Goal: Communication & Community: Participate in discussion

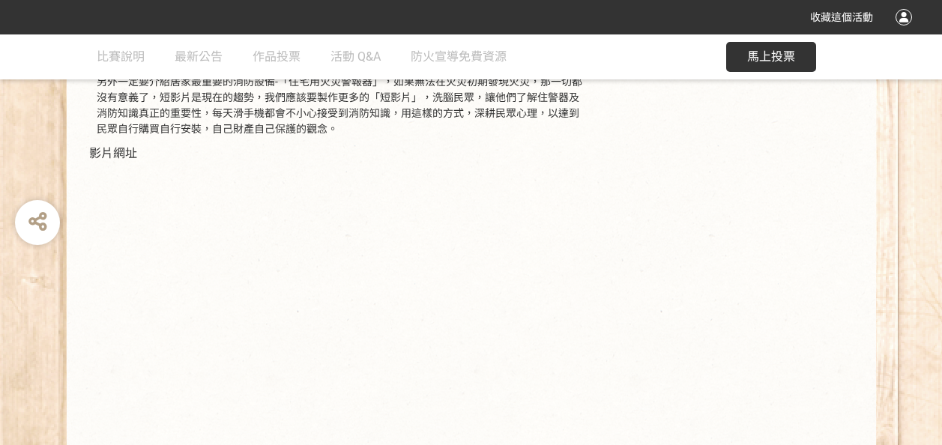
scroll to position [385, 0]
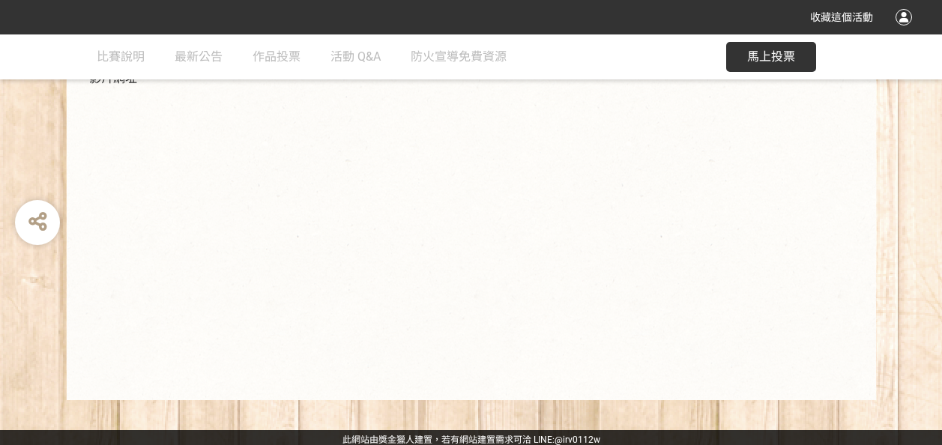
click at [771, 52] on span "馬上投票" at bounding box center [771, 56] width 48 height 14
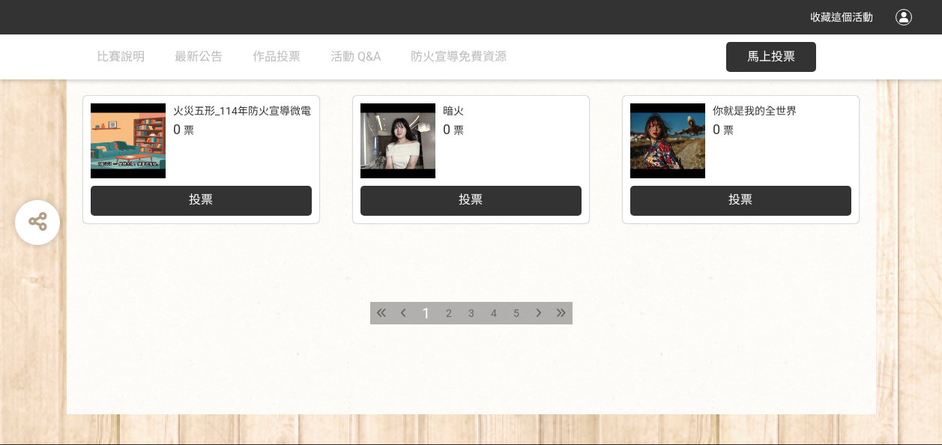
scroll to position [797, 0]
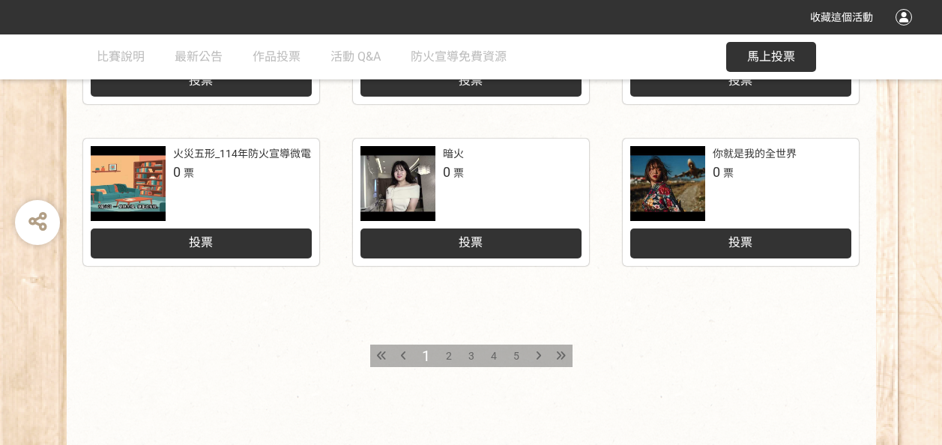
click at [450, 358] on span "2" at bounding box center [449, 356] width 6 height 12
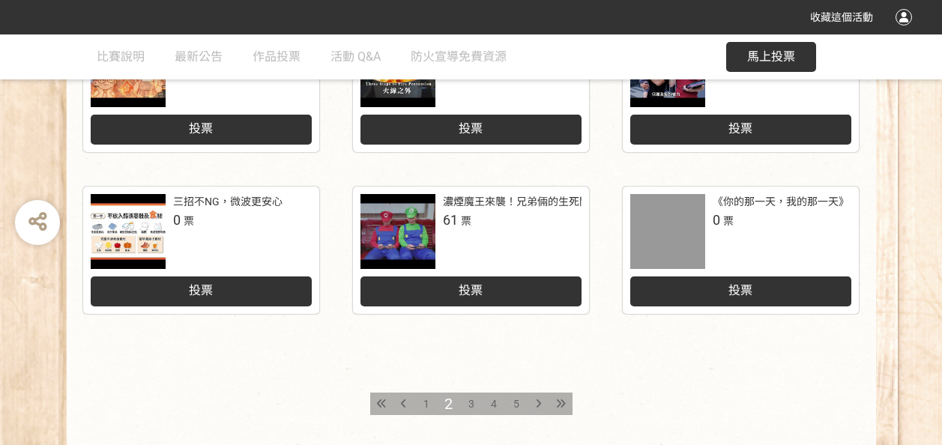
scroll to position [750, 0]
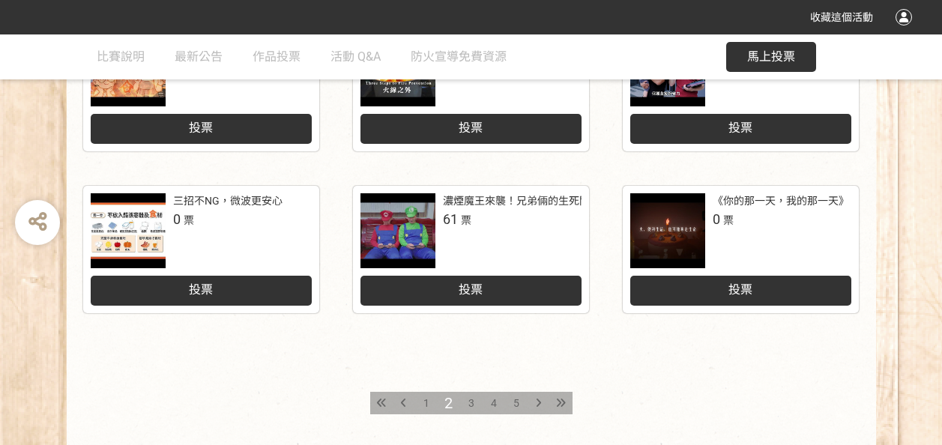
click at [474, 406] on span "3" at bounding box center [472, 403] width 6 height 12
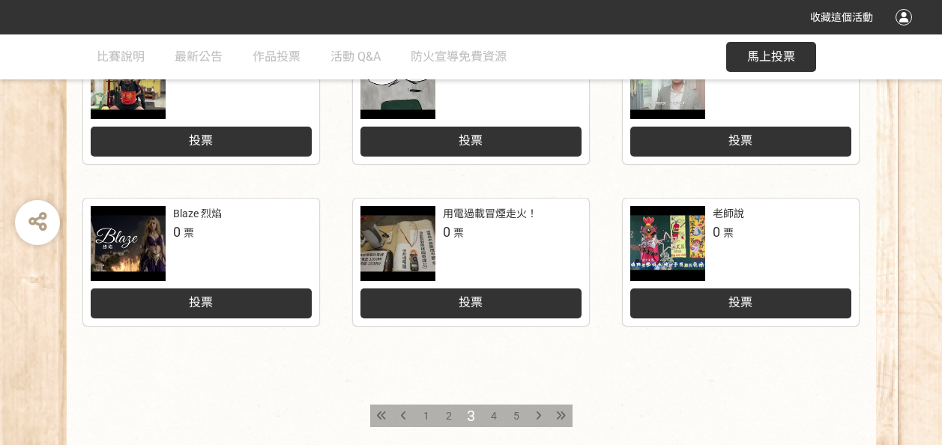
scroll to position [750, 0]
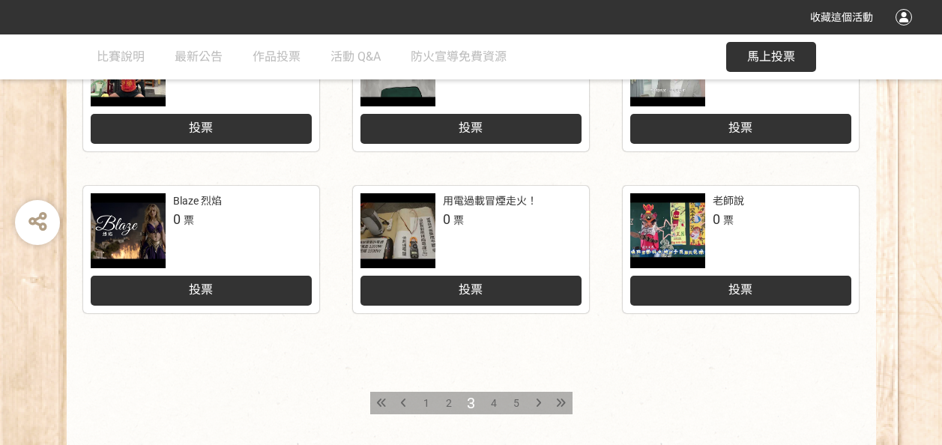
click at [493, 401] on span "4" at bounding box center [494, 403] width 6 height 12
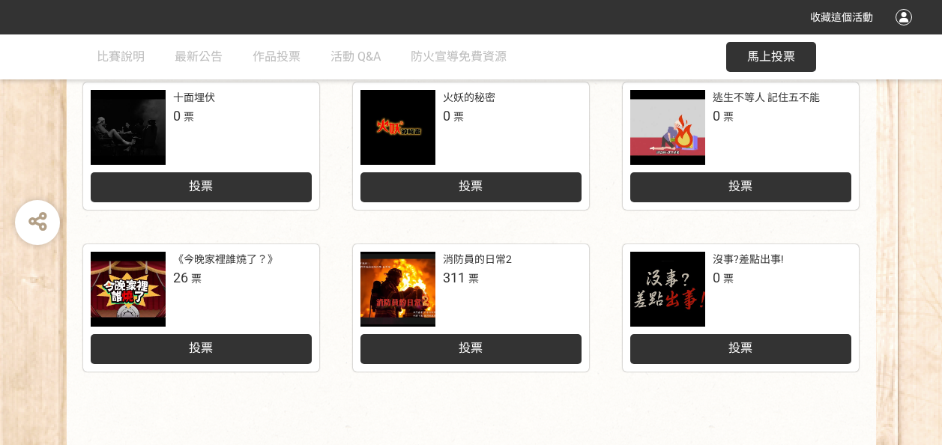
scroll to position [750, 0]
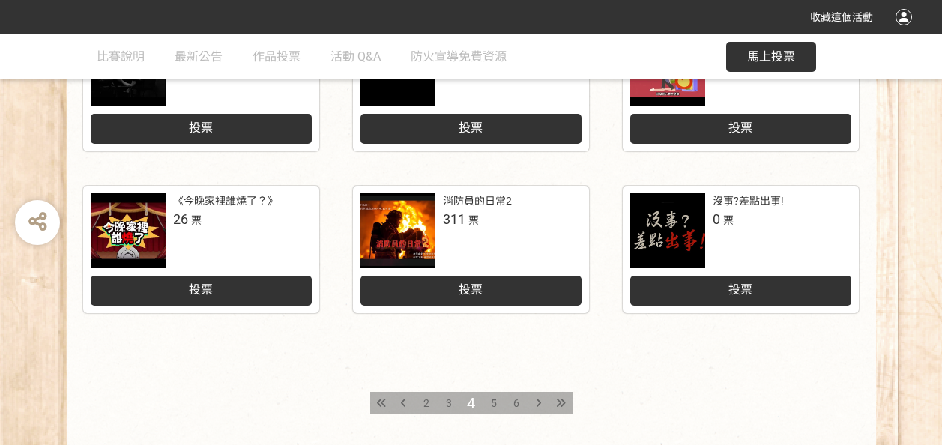
click at [497, 402] on div "5" at bounding box center [494, 403] width 22 height 22
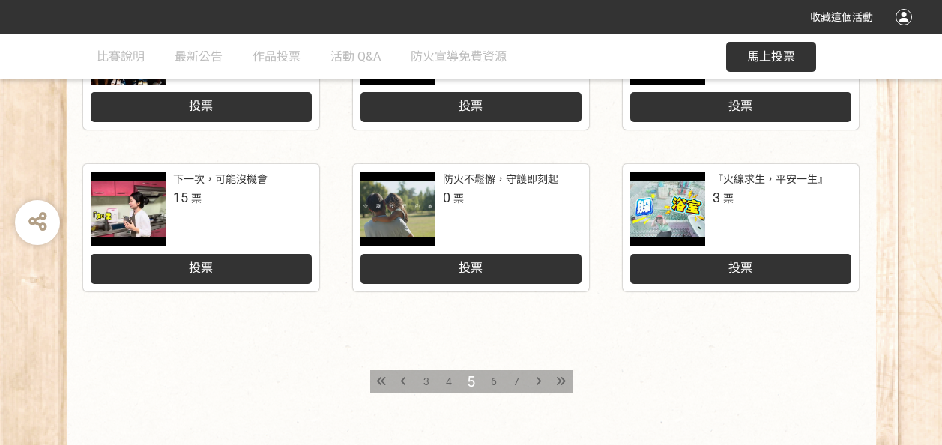
scroll to position [825, 0]
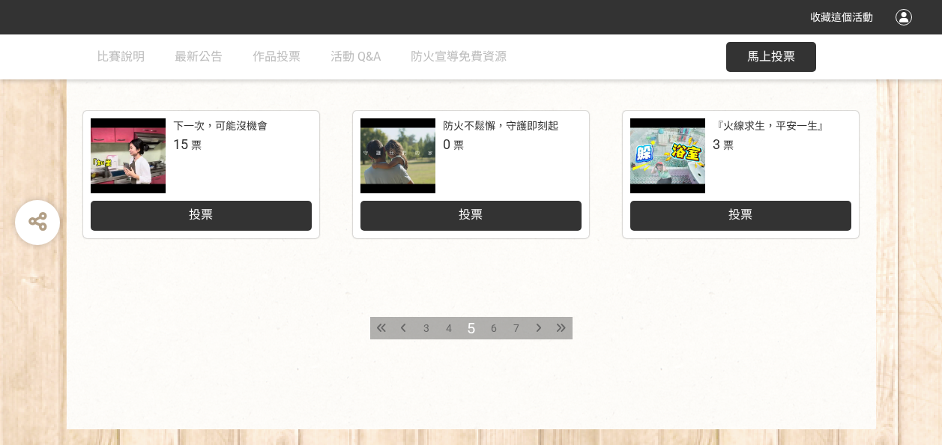
click at [497, 327] on div "6" at bounding box center [494, 328] width 22 height 22
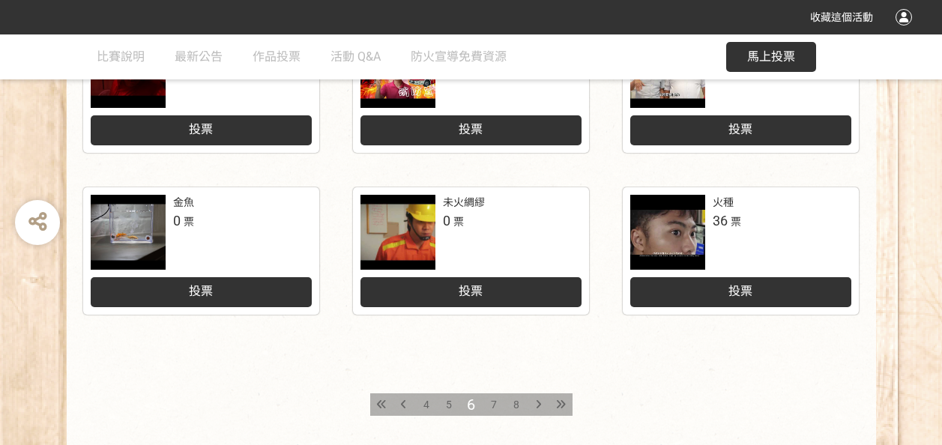
scroll to position [825, 0]
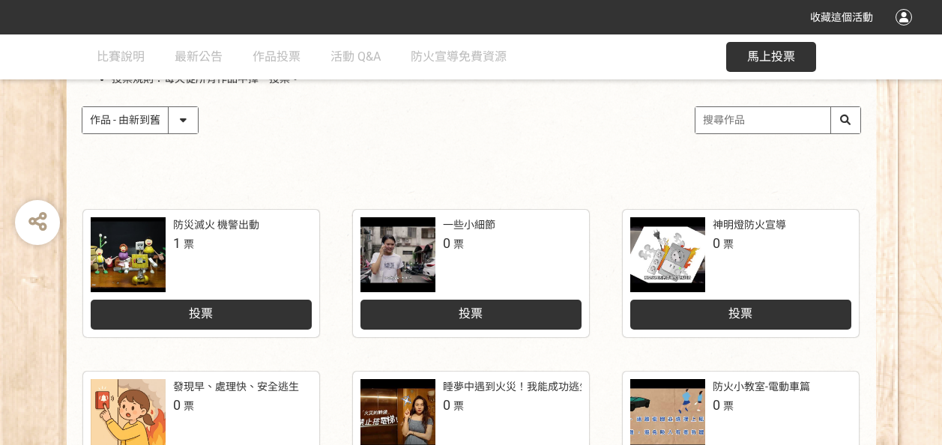
scroll to position [218, 0]
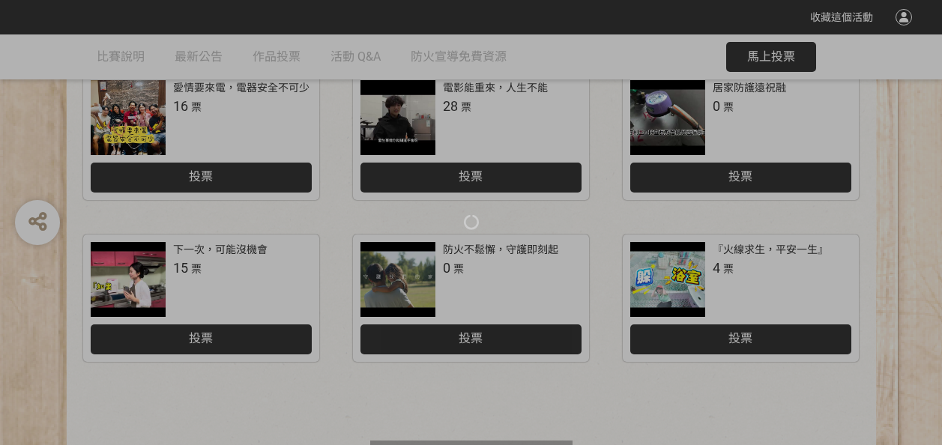
scroll to position [750, 0]
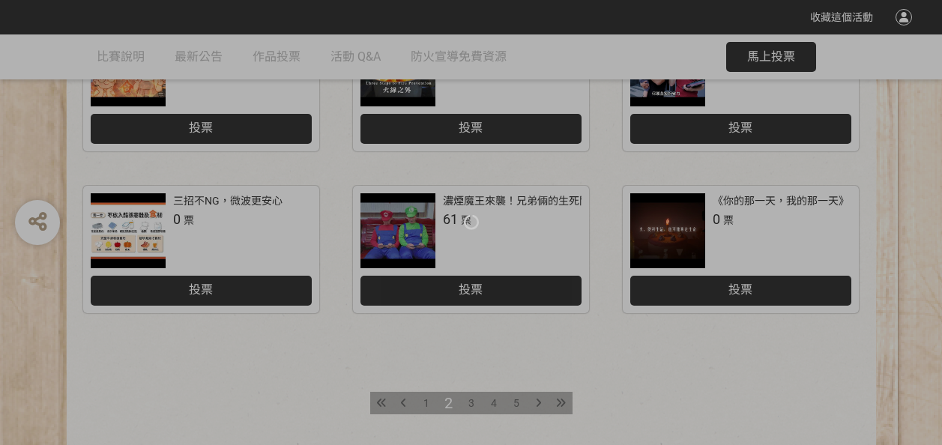
scroll to position [797, 0]
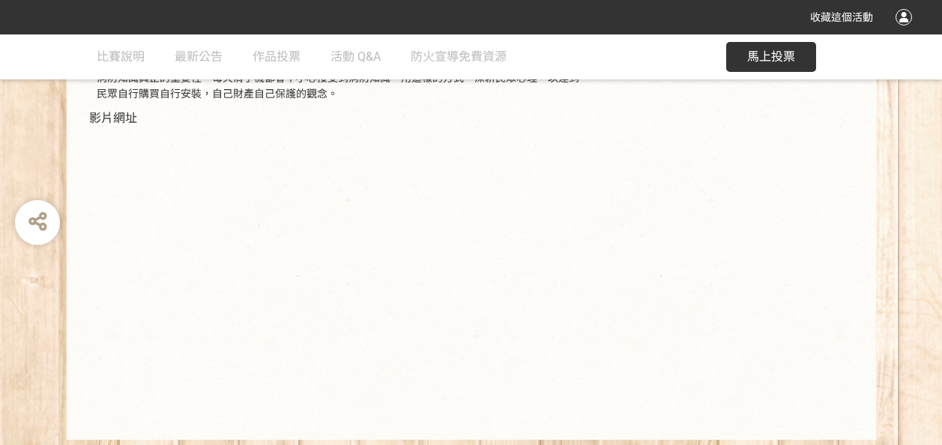
scroll to position [375, 0]
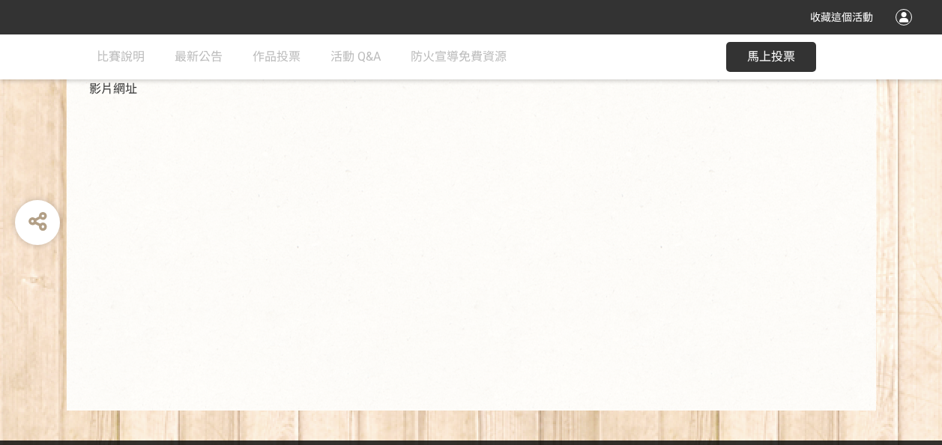
click at [765, 61] on span "馬上投票" at bounding box center [771, 56] width 48 height 14
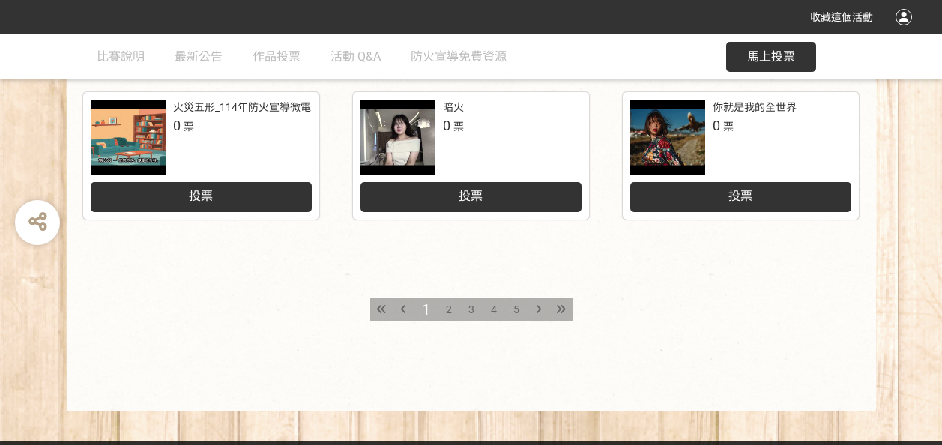
scroll to position [858, 0]
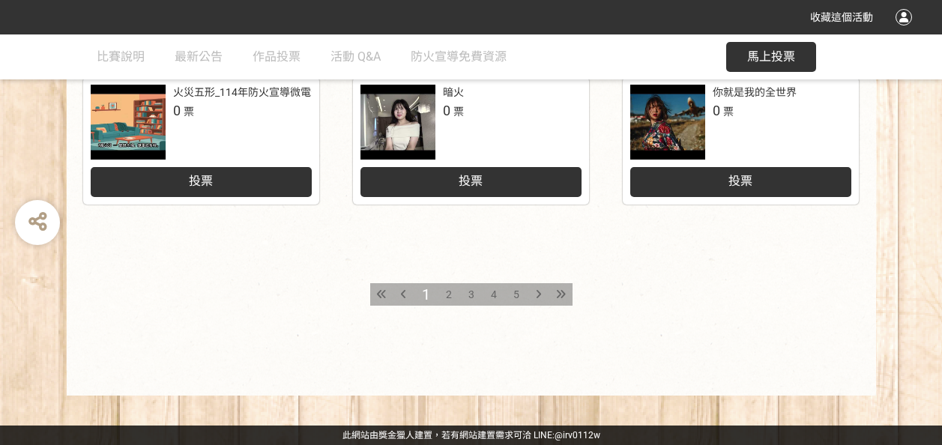
click at [565, 293] on icon at bounding box center [561, 294] width 10 height 10
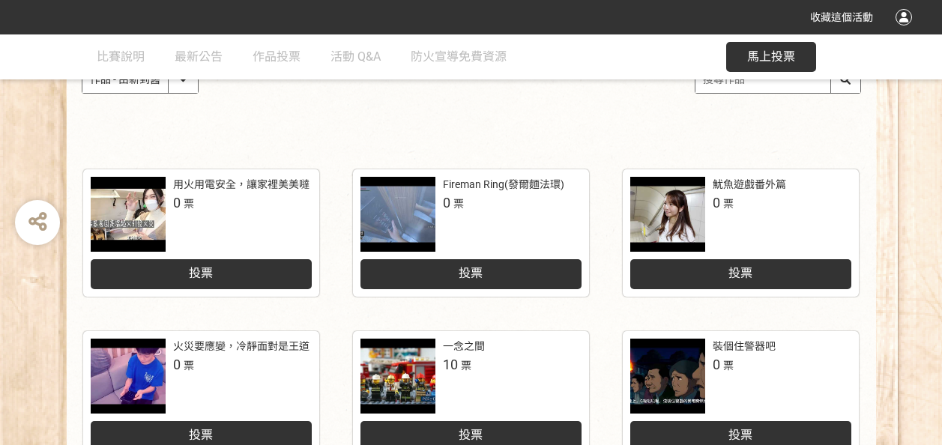
scroll to position [259, 0]
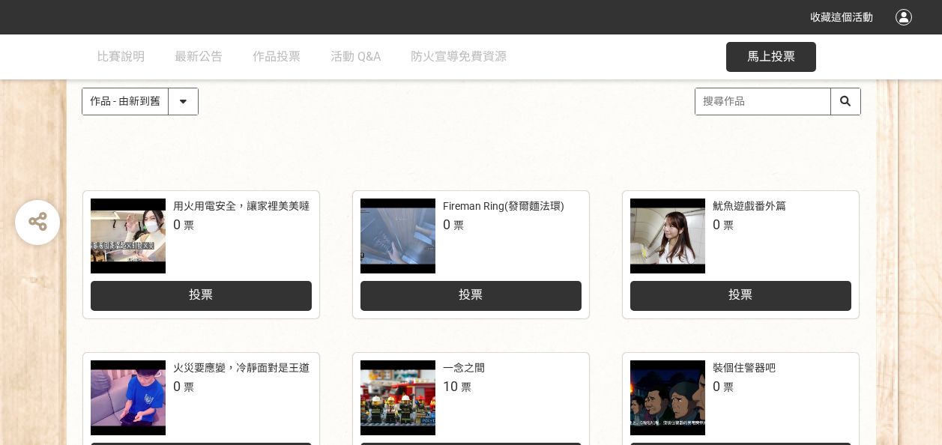
click at [181, 102] on select "作品 - 由新到舊 作品 - 由舊到新 票數 - 由多到少 票數 - 由少到多" at bounding box center [139, 101] width 115 height 26
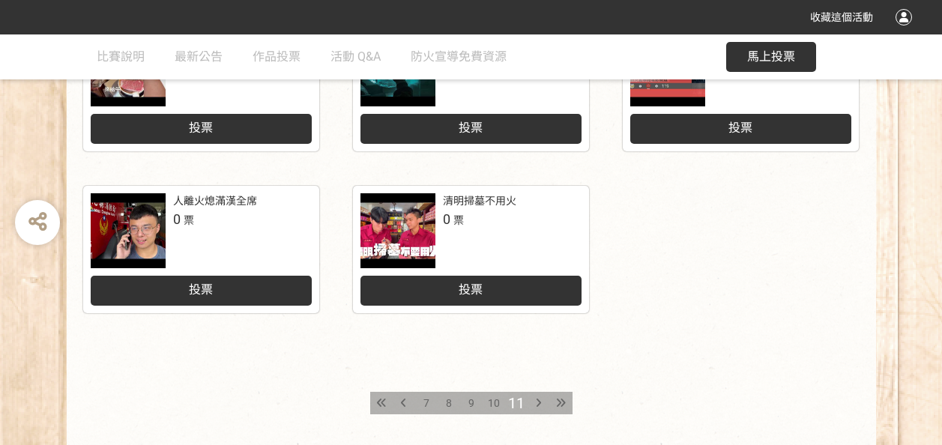
scroll to position [783, 0]
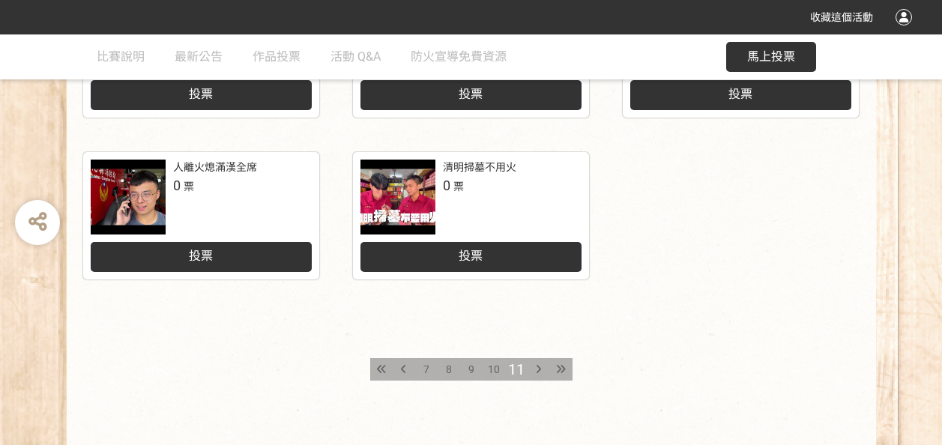
click at [493, 369] on span "10" at bounding box center [494, 370] width 12 height 12
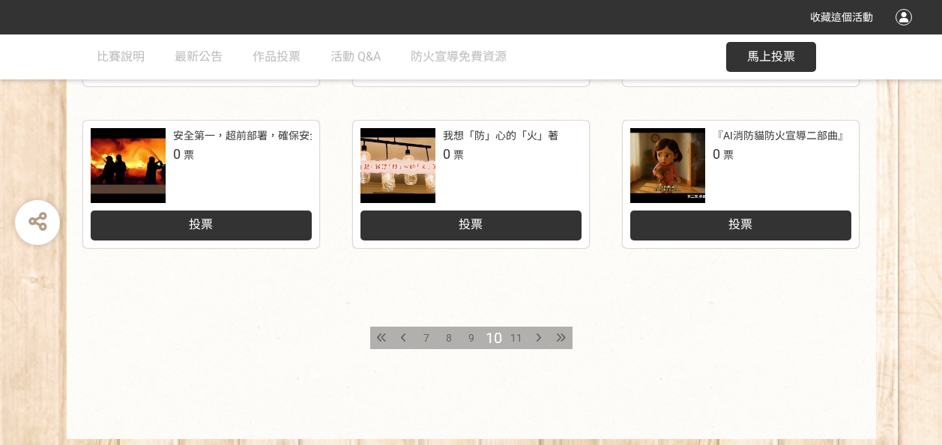
scroll to position [858, 0]
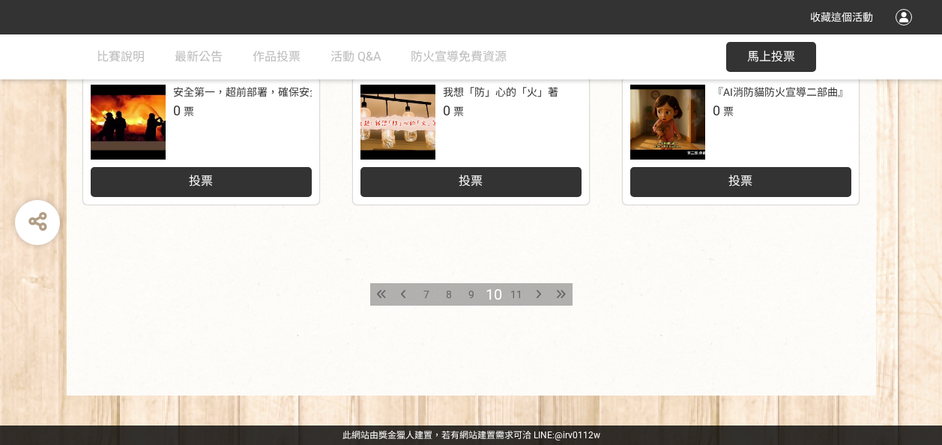
click at [474, 293] on span "9" at bounding box center [472, 295] width 6 height 12
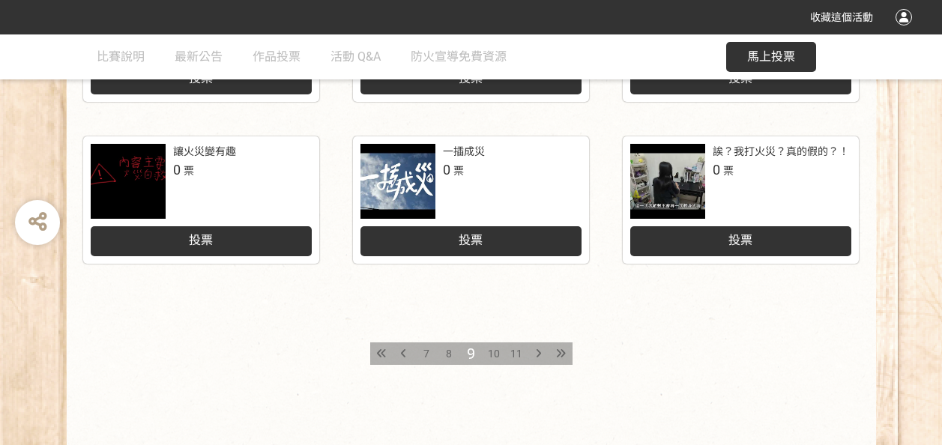
scroll to position [858, 0]
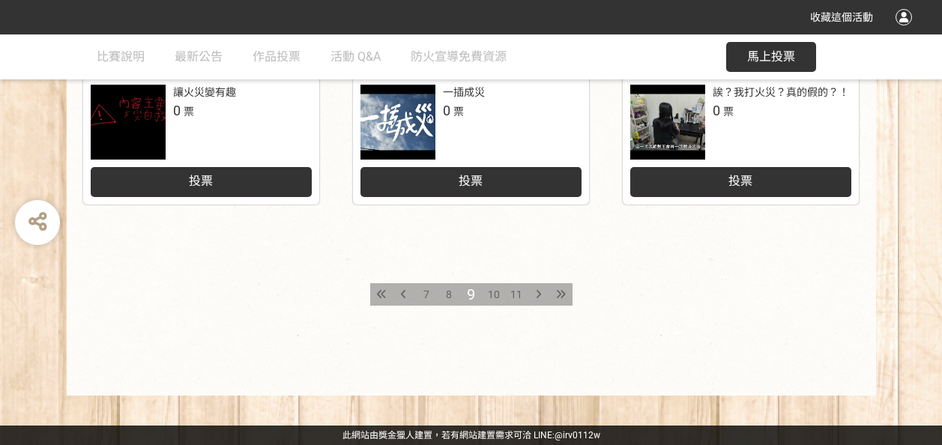
click at [453, 294] on div "8" at bounding box center [449, 294] width 22 height 22
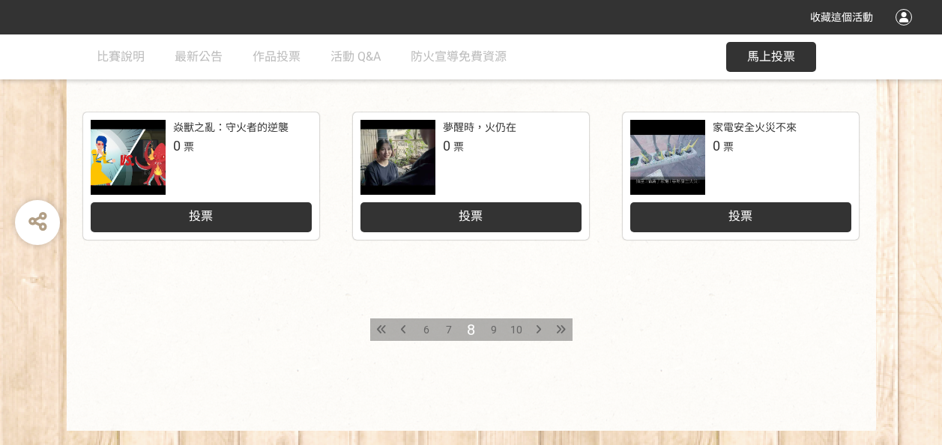
scroll to position [825, 0]
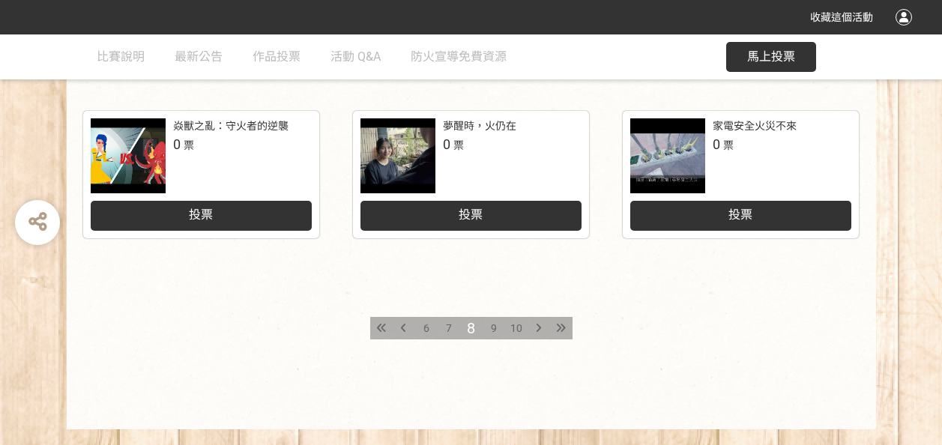
click at [450, 326] on span "7" at bounding box center [449, 328] width 6 height 12
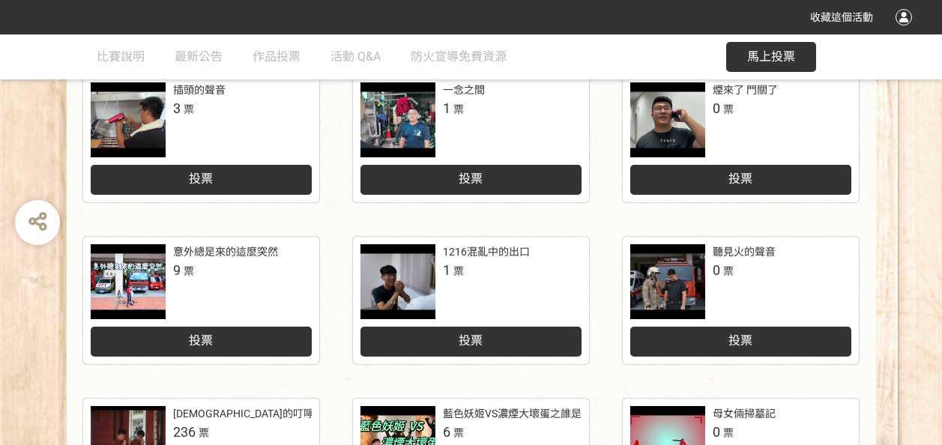
click at [211, 336] on span "投票" at bounding box center [201, 341] width 24 height 14
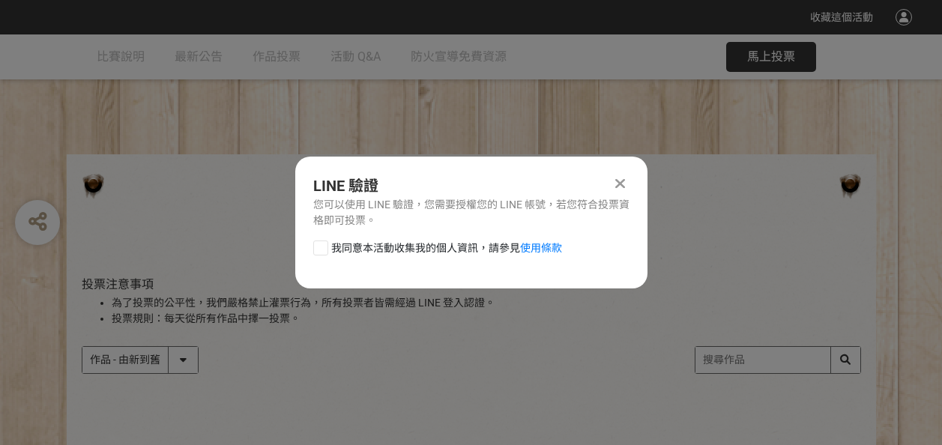
click at [321, 244] on div at bounding box center [320, 248] width 15 height 15
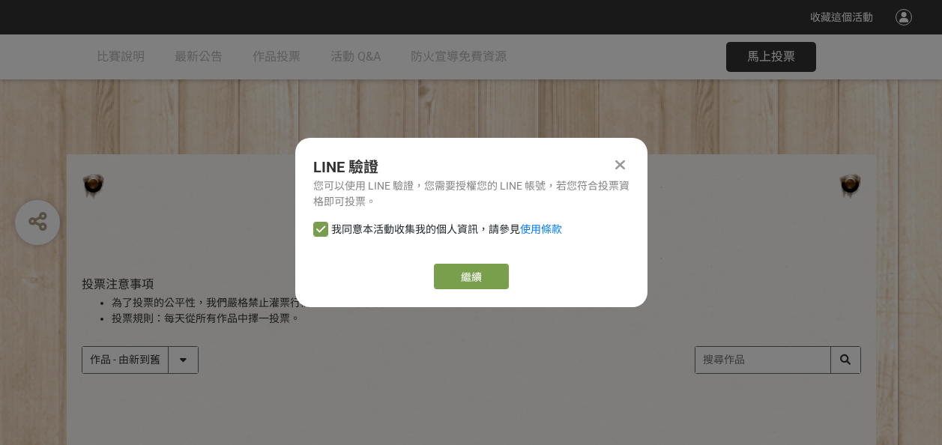
click at [322, 230] on icon at bounding box center [320, 229] width 9 height 10
checkbox input "false"
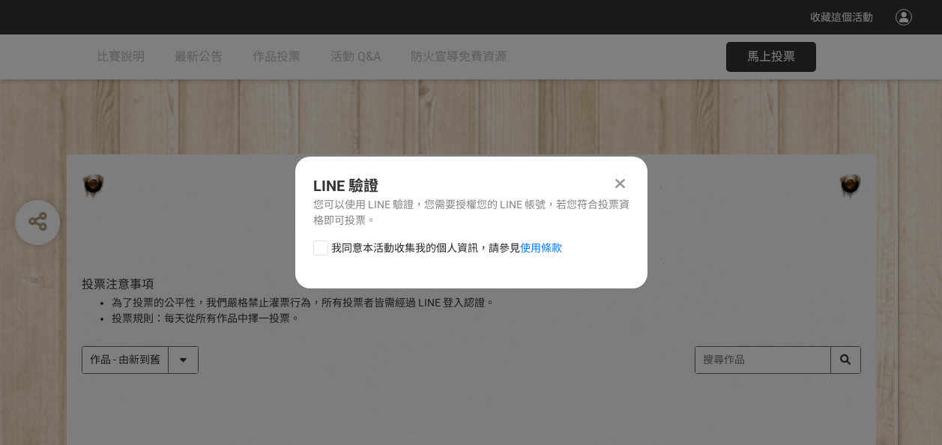
click at [619, 176] on icon at bounding box center [621, 183] width 10 height 15
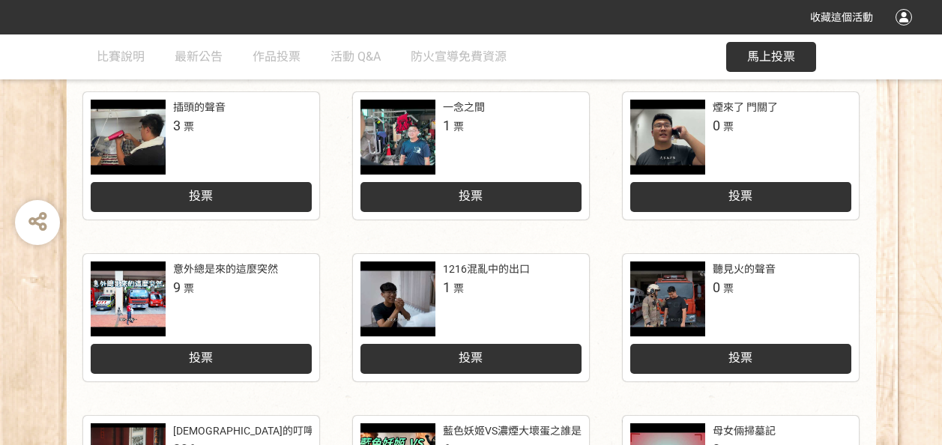
scroll to position [375, 0]
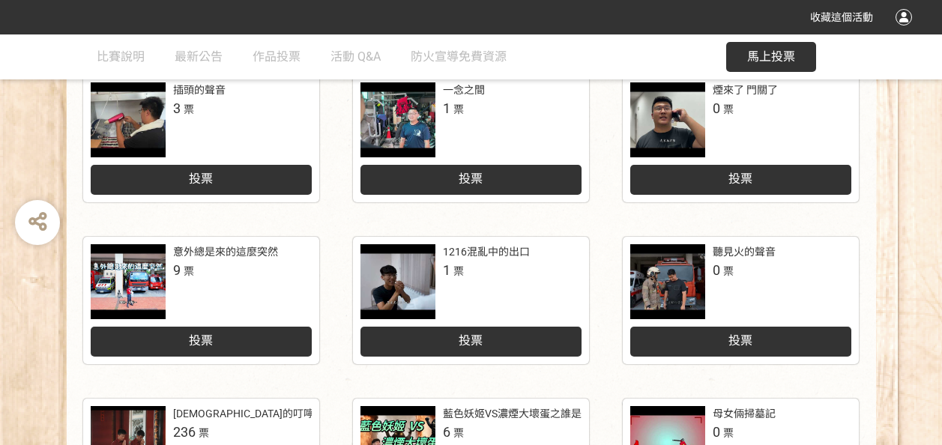
click at [199, 344] on span "投票" at bounding box center [201, 341] width 24 height 14
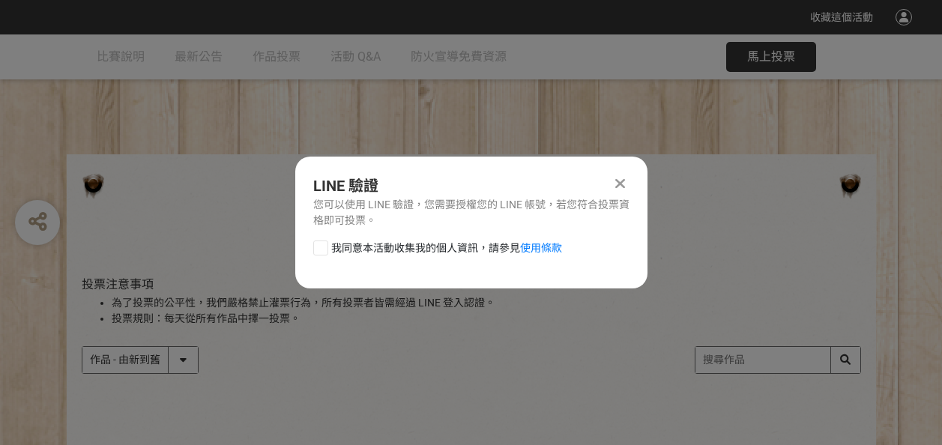
scroll to position [0, 0]
click at [619, 182] on icon at bounding box center [621, 183] width 10 height 15
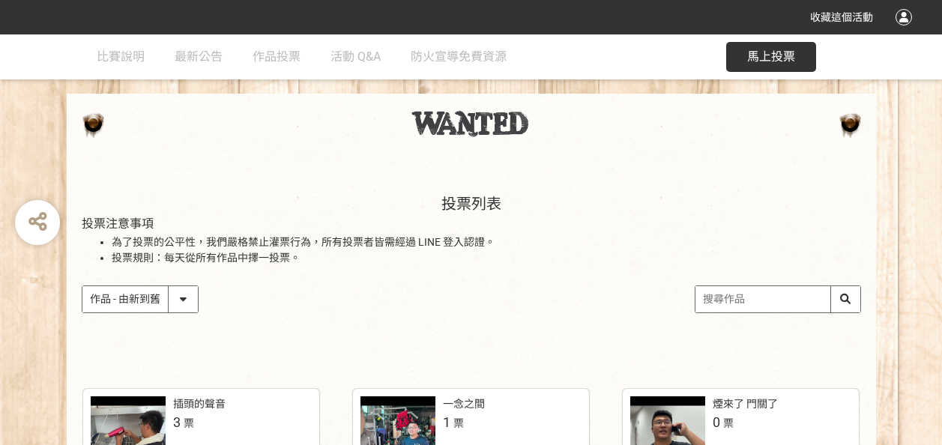
scroll to position [54, 0]
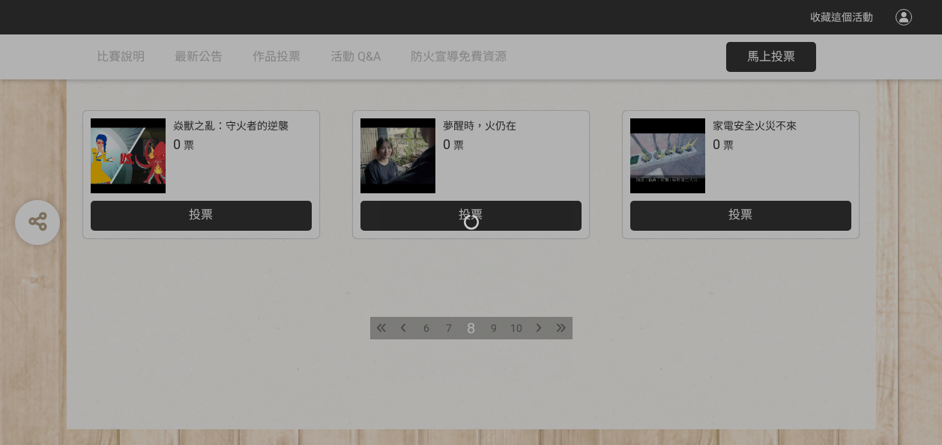
scroll to position [858, 0]
